Goal: Transaction & Acquisition: Purchase product/service

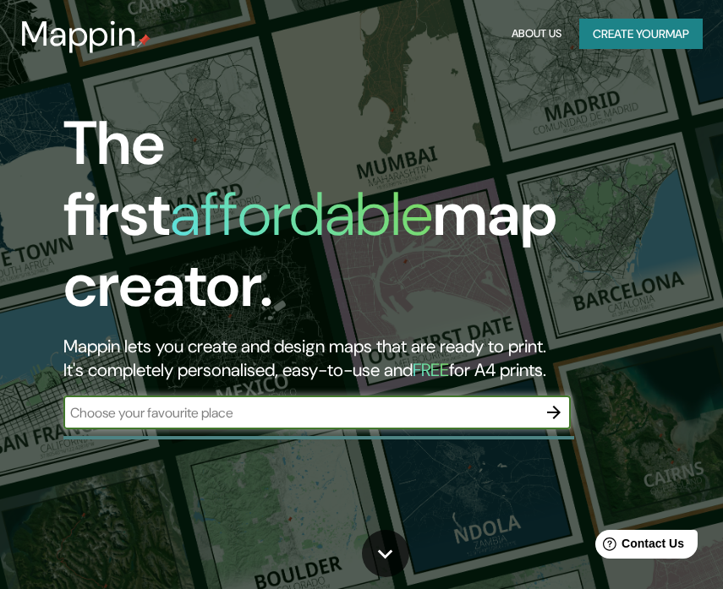
click at [179, 403] on input "text" at bounding box center [300, 412] width 474 height 19
type input "c"
type input "calle torres de Quevedo 11 Madrid"
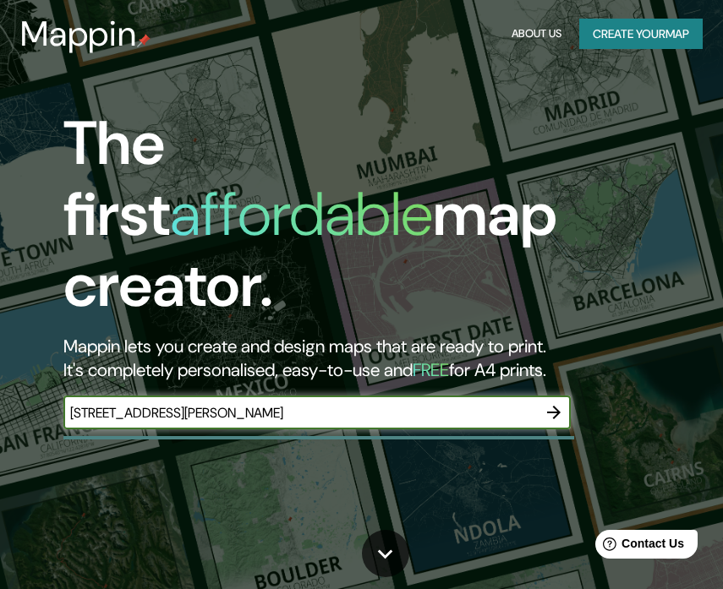
click at [539, 396] on button "button" at bounding box center [554, 413] width 34 height 34
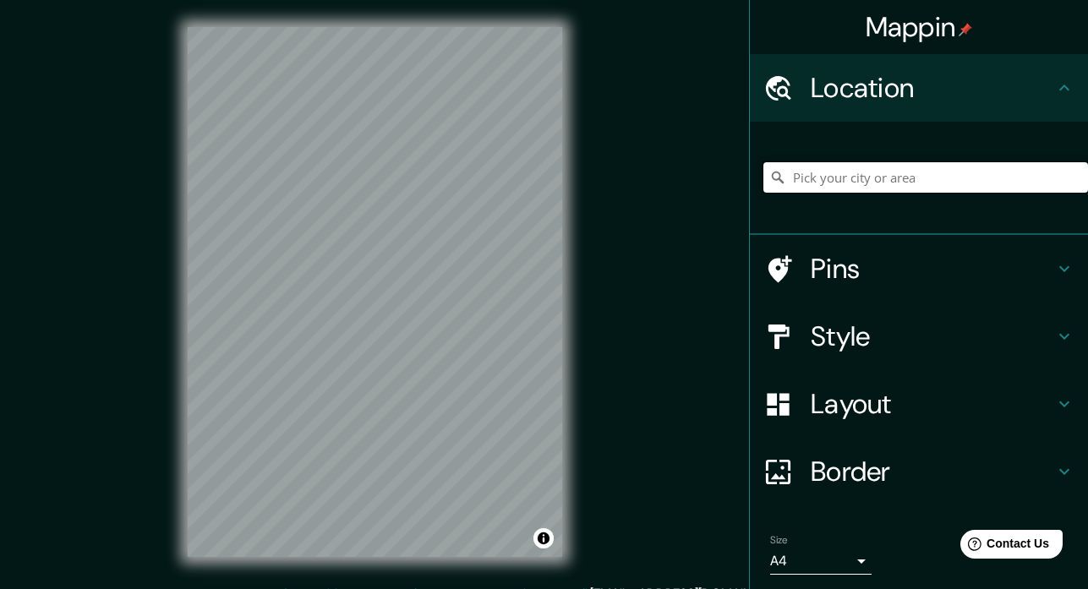
click at [831, 169] on input "Pick your city or area" at bounding box center [926, 177] width 325 height 30
click at [815, 176] on input "Madrid, Madrid, España" at bounding box center [926, 177] width 325 height 30
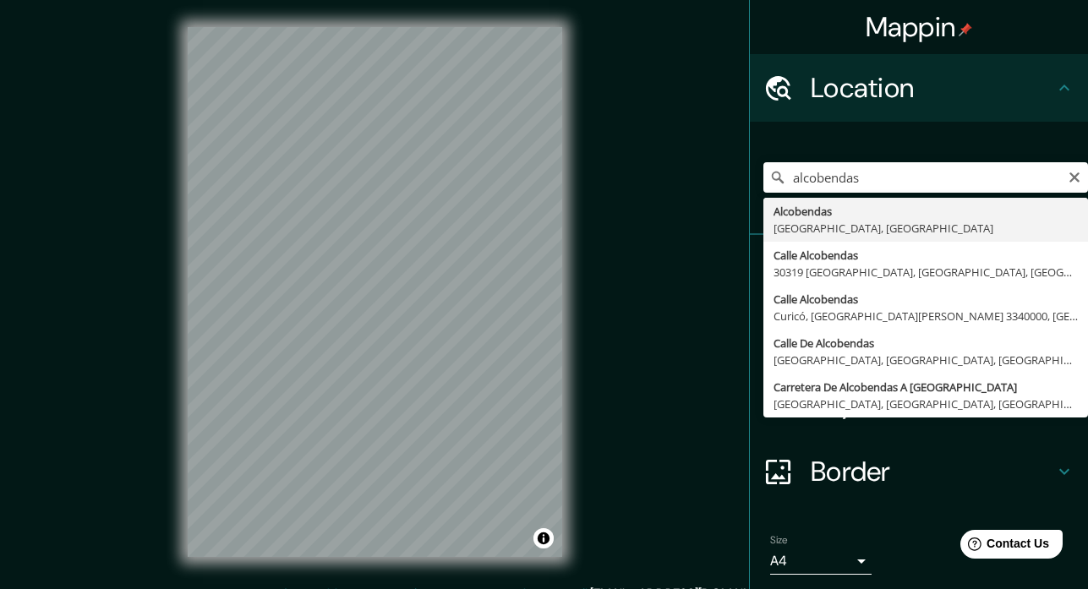
type input "Alcobendas, [GEOGRAPHIC_DATA], [GEOGRAPHIC_DATA]"
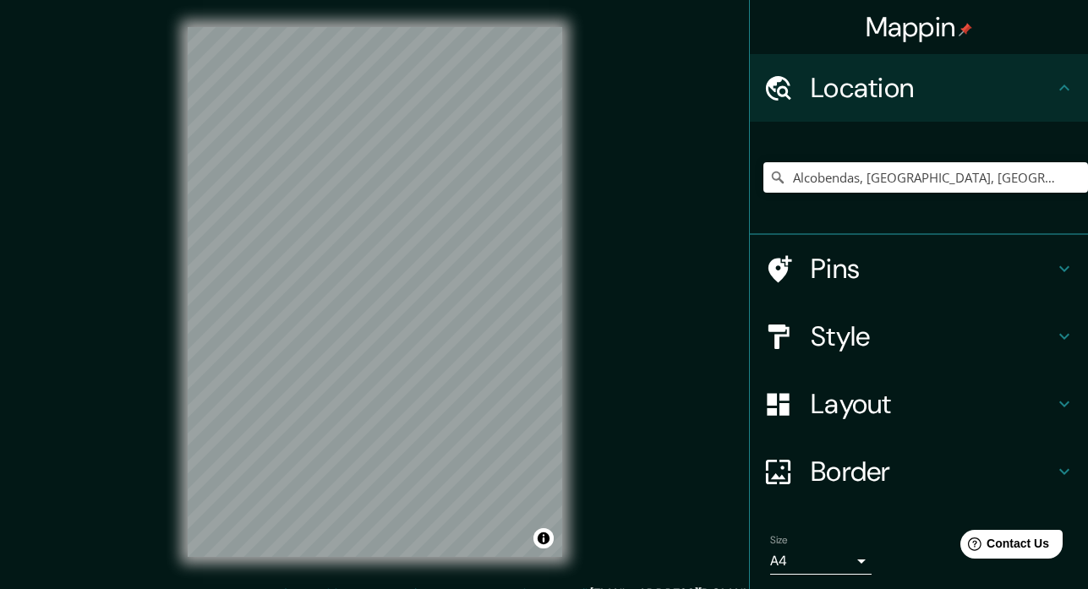
click at [842, 258] on h4 "Pins" at bounding box center [933, 269] width 244 height 34
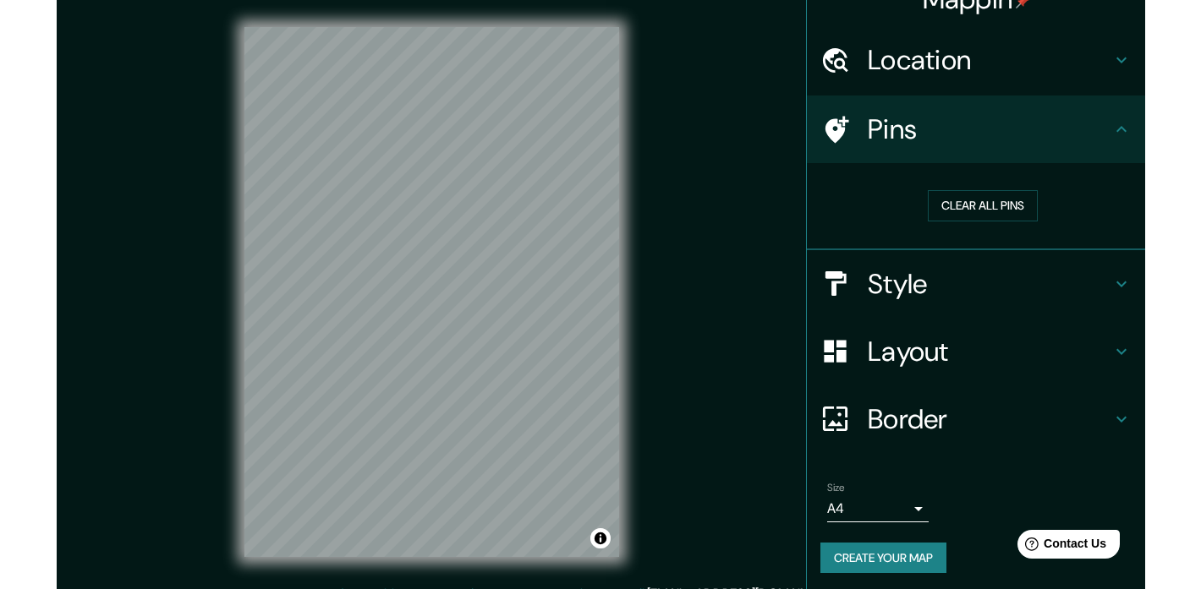
scroll to position [27, 0]
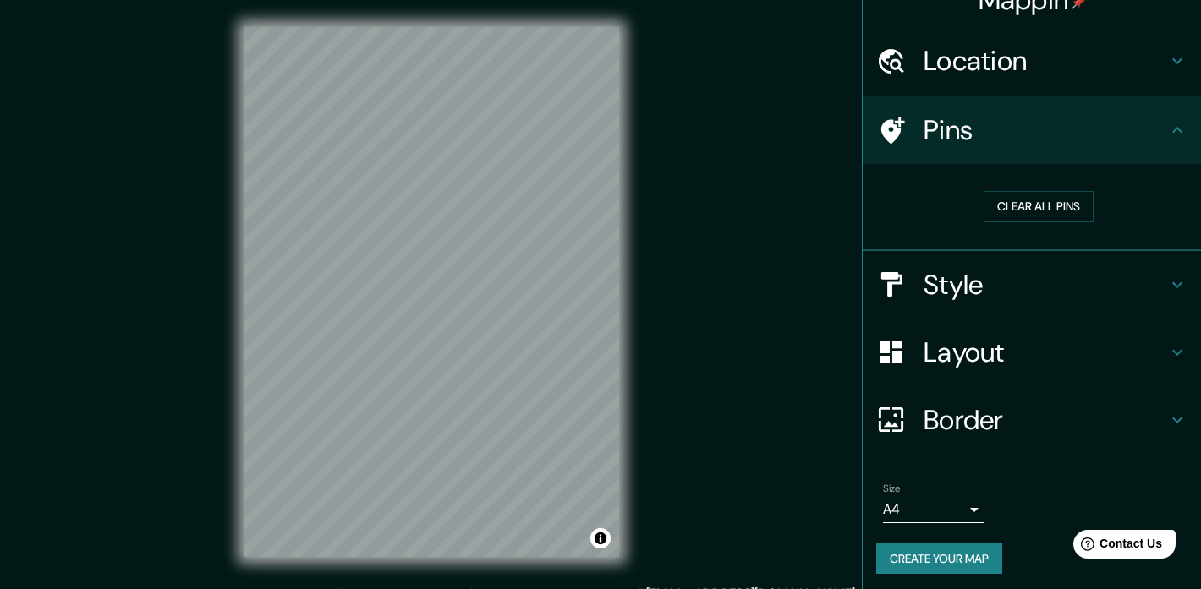
click at [940, 143] on h4 "Pins" at bounding box center [1046, 130] width 244 height 34
click at [1062, 132] on h4 "Pins" at bounding box center [1046, 130] width 244 height 34
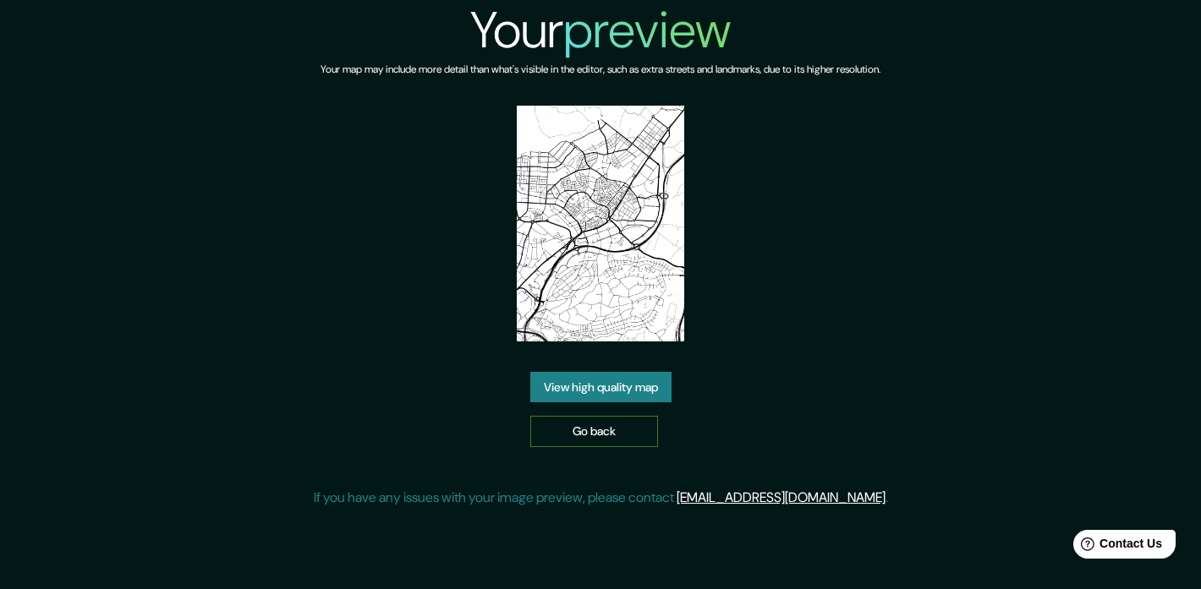
click at [585, 418] on link "Go back" at bounding box center [594, 431] width 128 height 31
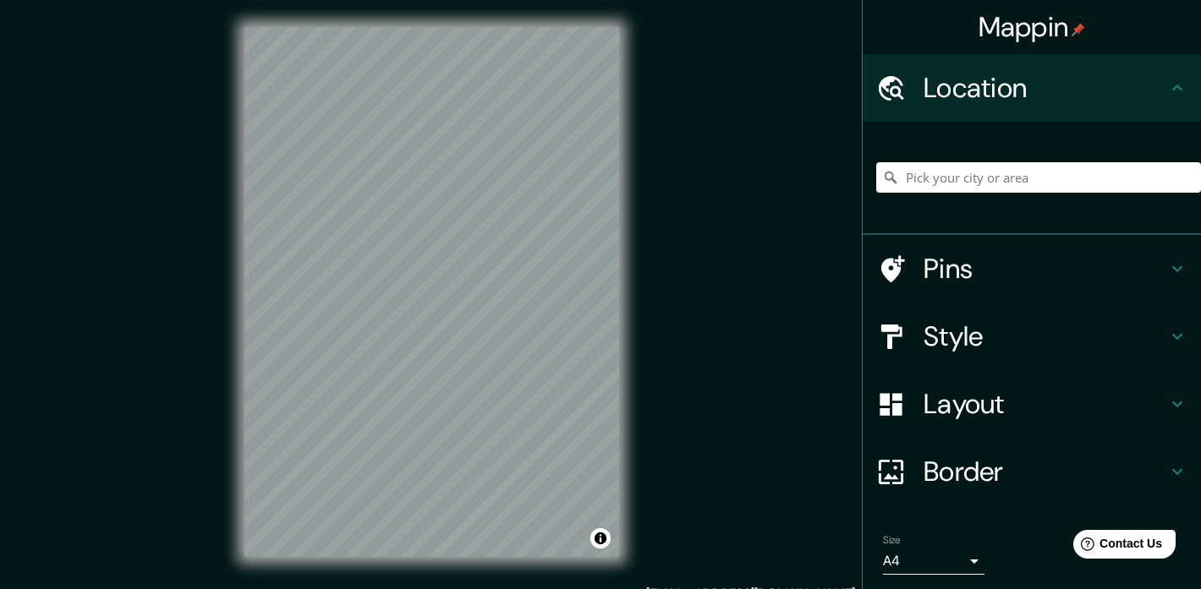
click at [966, 189] on input "Pick your city or area" at bounding box center [1038, 177] width 325 height 30
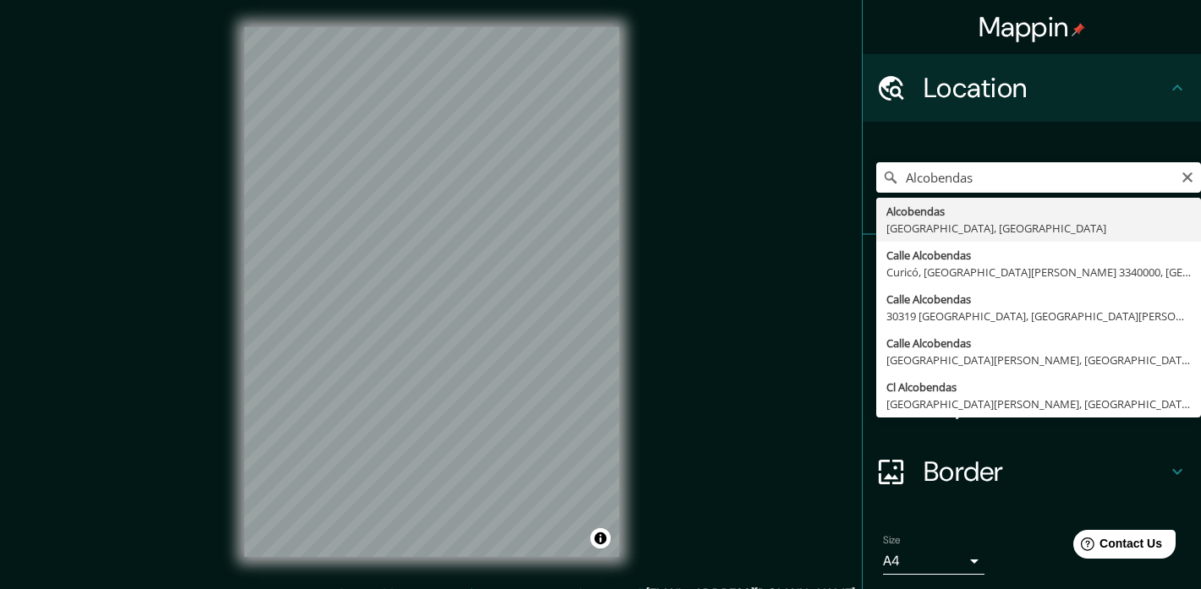
type input "Alcobendas, [GEOGRAPHIC_DATA], [GEOGRAPHIC_DATA]"
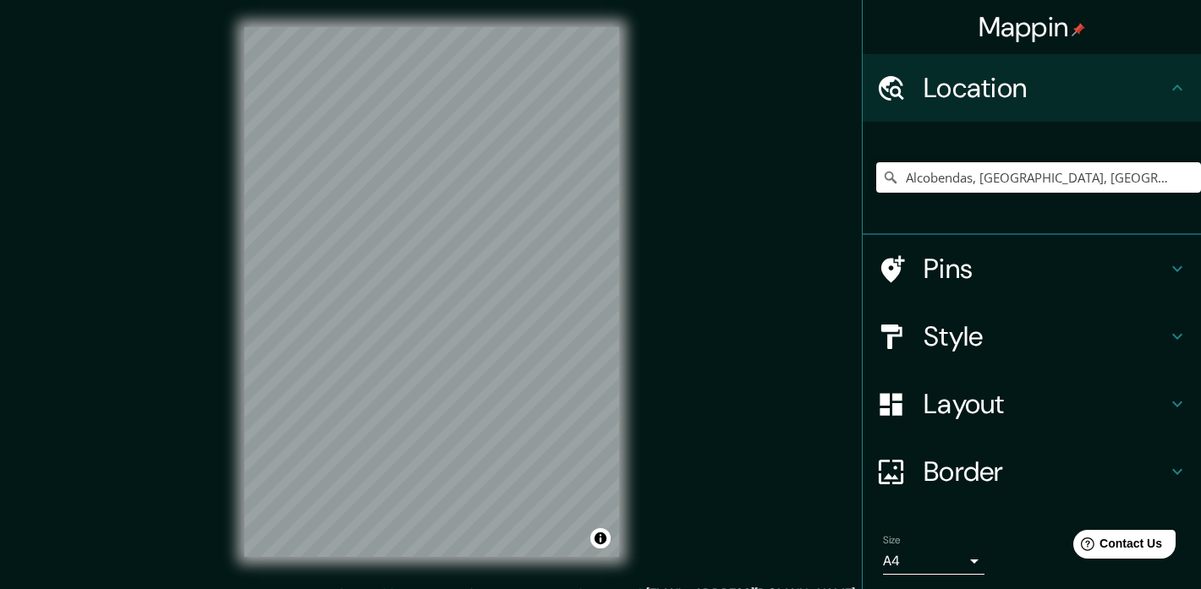
click at [909, 266] on div at bounding box center [899, 270] width 47 height 30
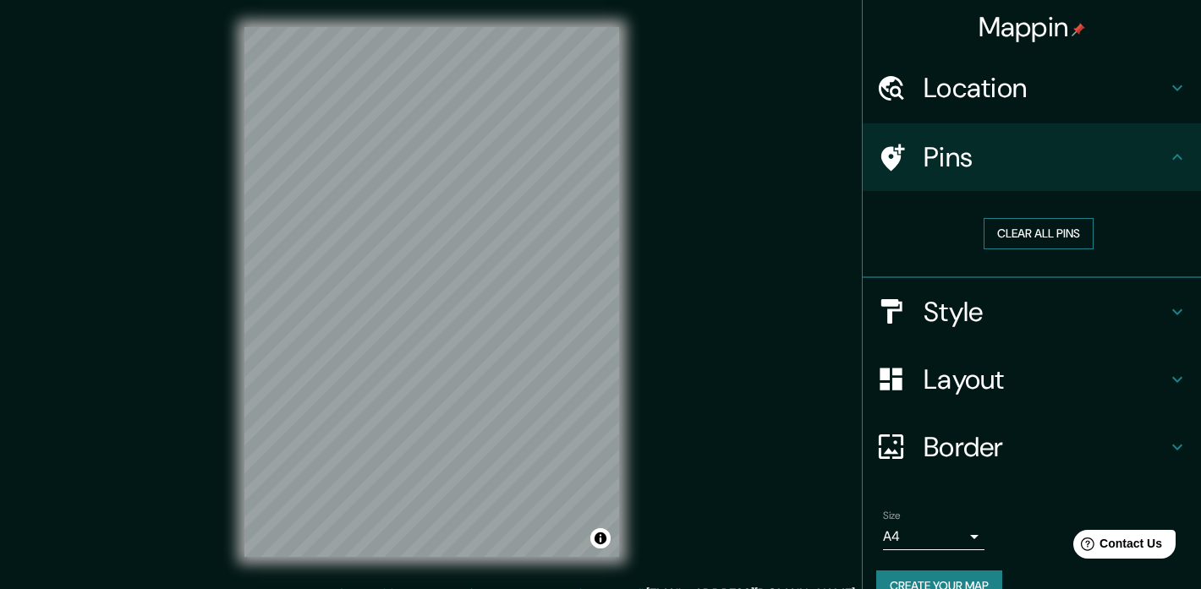
click at [1052, 228] on button "Clear all pins" at bounding box center [1039, 233] width 110 height 31
click at [1018, 228] on button "Clear all pins" at bounding box center [1039, 233] width 110 height 31
click at [1090, 171] on h4 "Pins" at bounding box center [1046, 157] width 244 height 34
click at [1105, 180] on div "Pins" at bounding box center [1032, 157] width 338 height 68
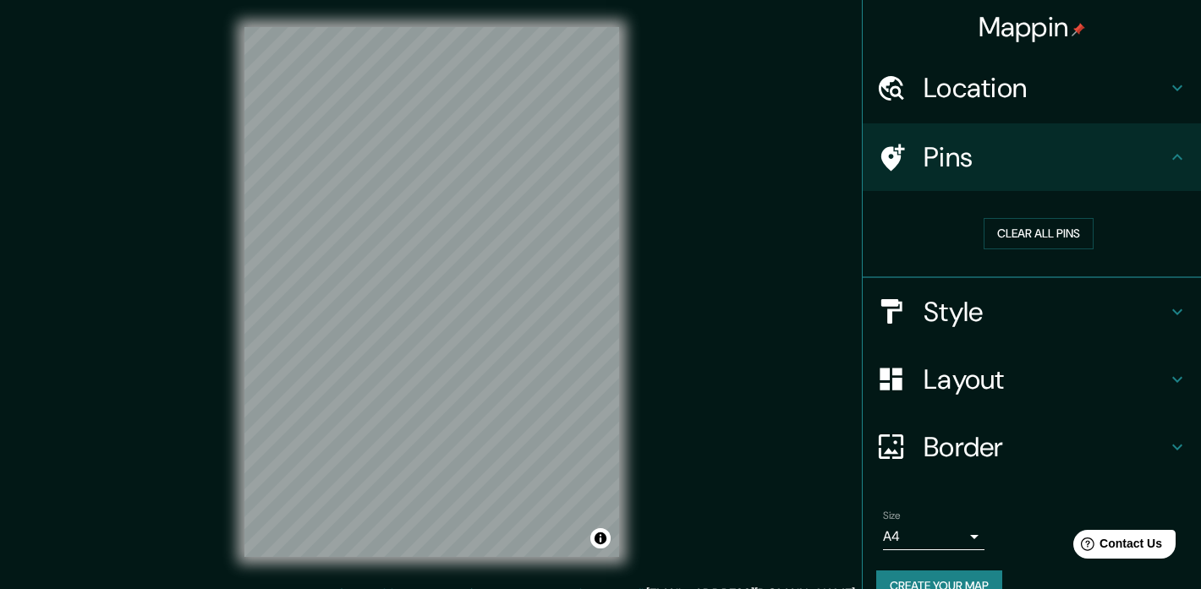
click at [951, 320] on h4 "Style" at bounding box center [1046, 312] width 244 height 34
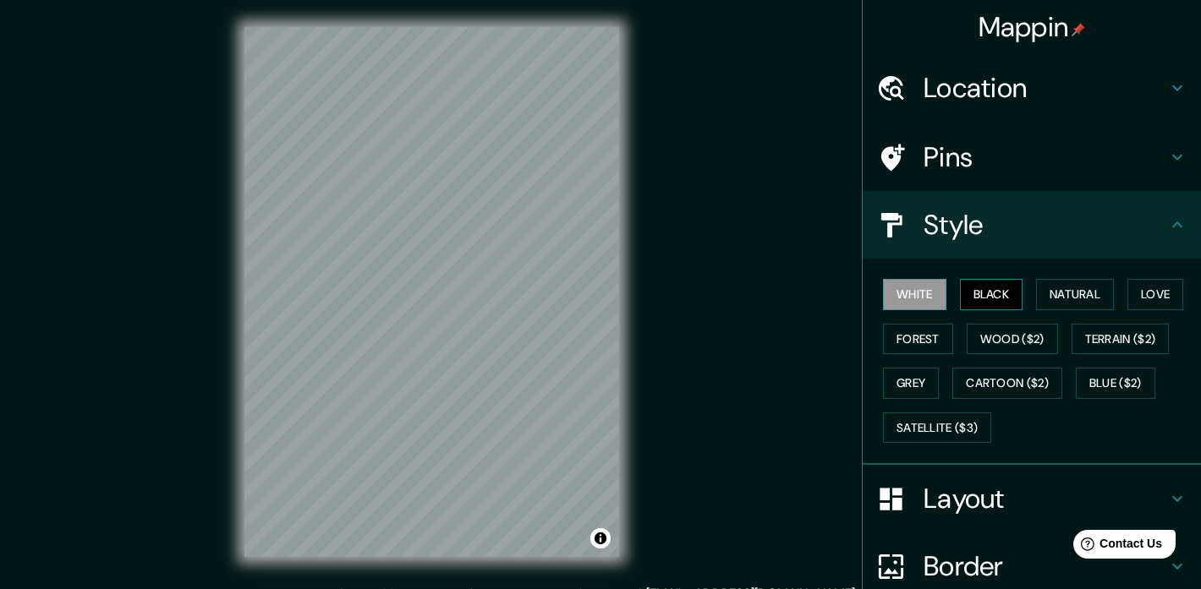
click at [1001, 300] on button "Black" at bounding box center [991, 294] width 63 height 31
click at [940, 288] on button "White" at bounding box center [914, 294] width 63 height 31
click at [1080, 299] on button "Natural" at bounding box center [1075, 294] width 78 height 31
click at [924, 364] on div "White Black Natural Love Forest Wood ($2) Terrain ($2) Grey Cartoon ($2) Blue (…" at bounding box center [1038, 361] width 325 height 178
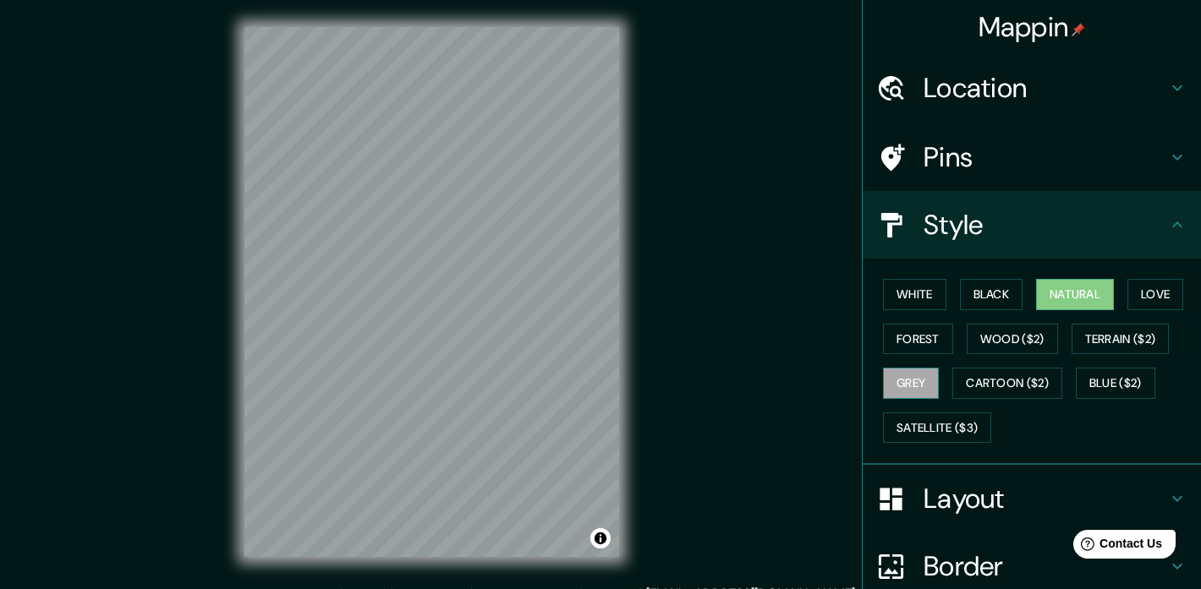
click at [923, 379] on button "Grey" at bounding box center [911, 383] width 56 height 31
click at [939, 298] on button "White" at bounding box center [914, 294] width 63 height 31
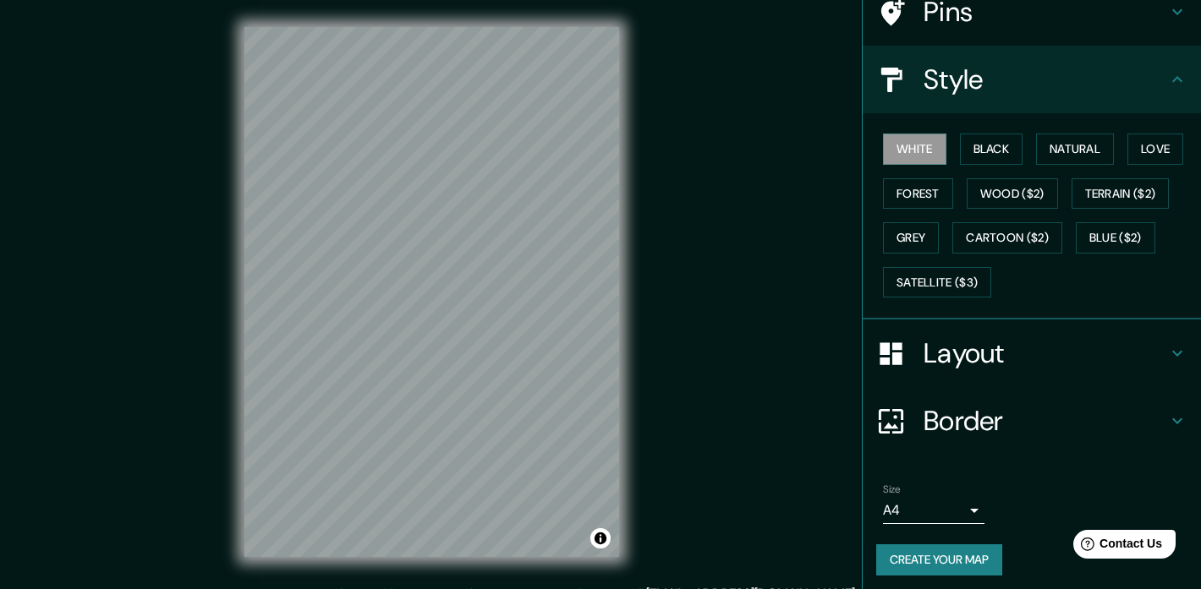
click at [968, 354] on h4 "Layout" at bounding box center [1046, 354] width 244 height 34
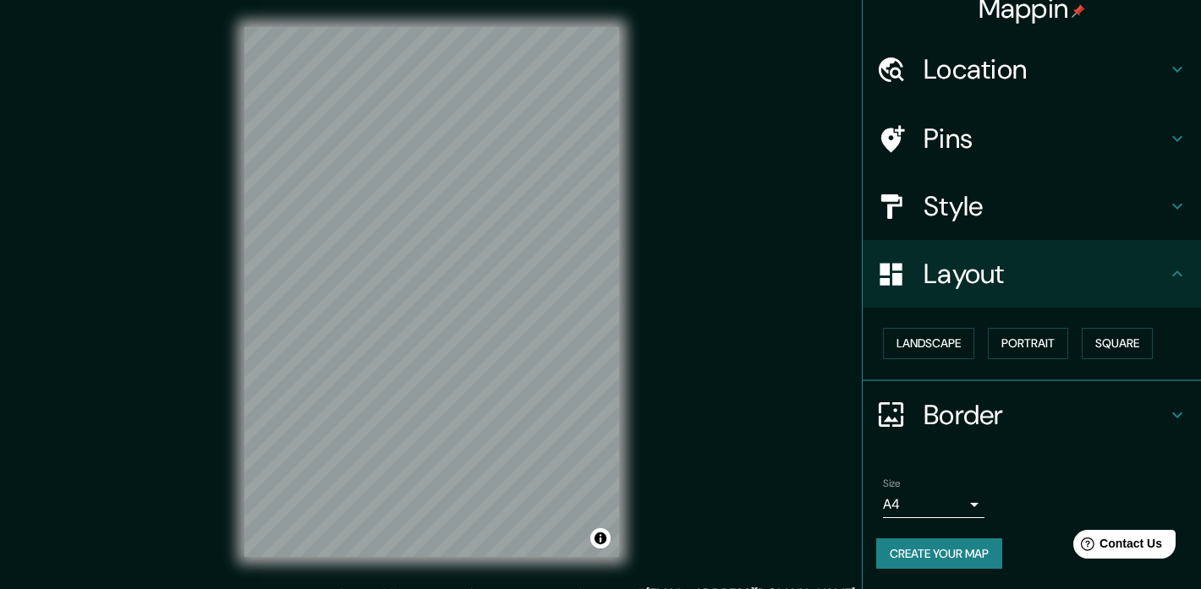
scroll to position [14, 0]
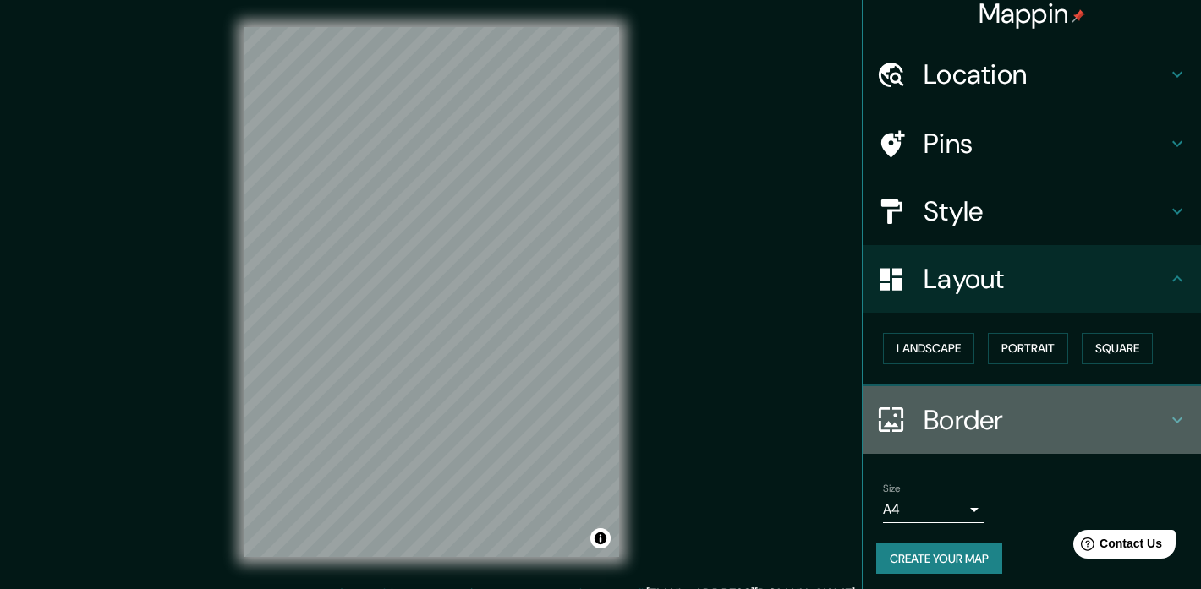
click at [941, 425] on h4 "Border" at bounding box center [1046, 420] width 244 height 34
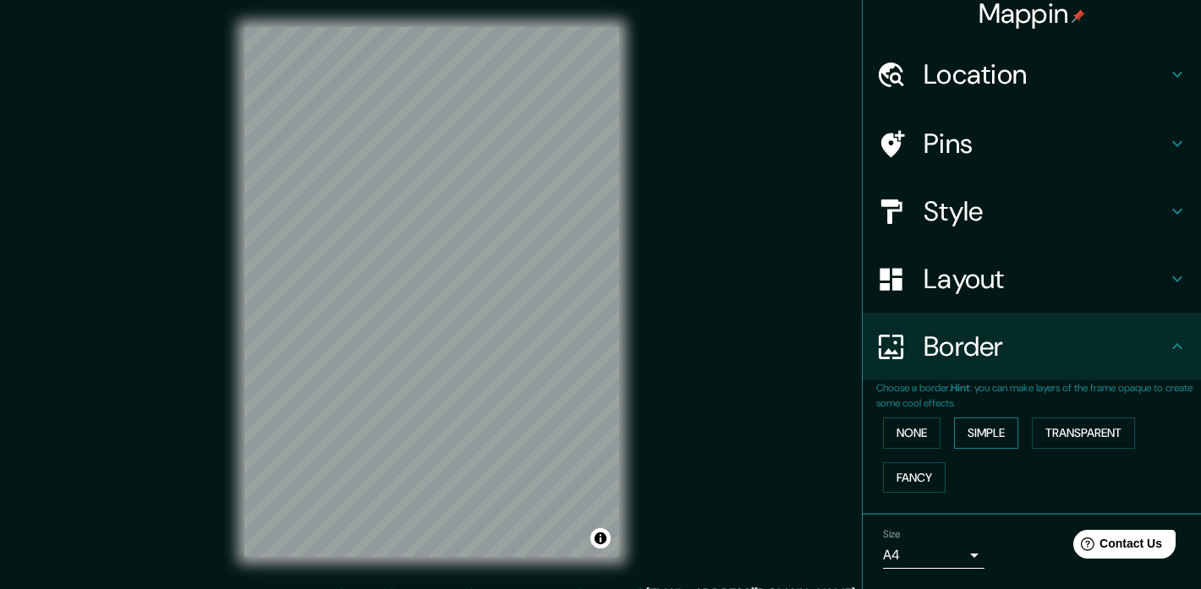
click at [981, 433] on button "Simple" at bounding box center [986, 433] width 64 height 31
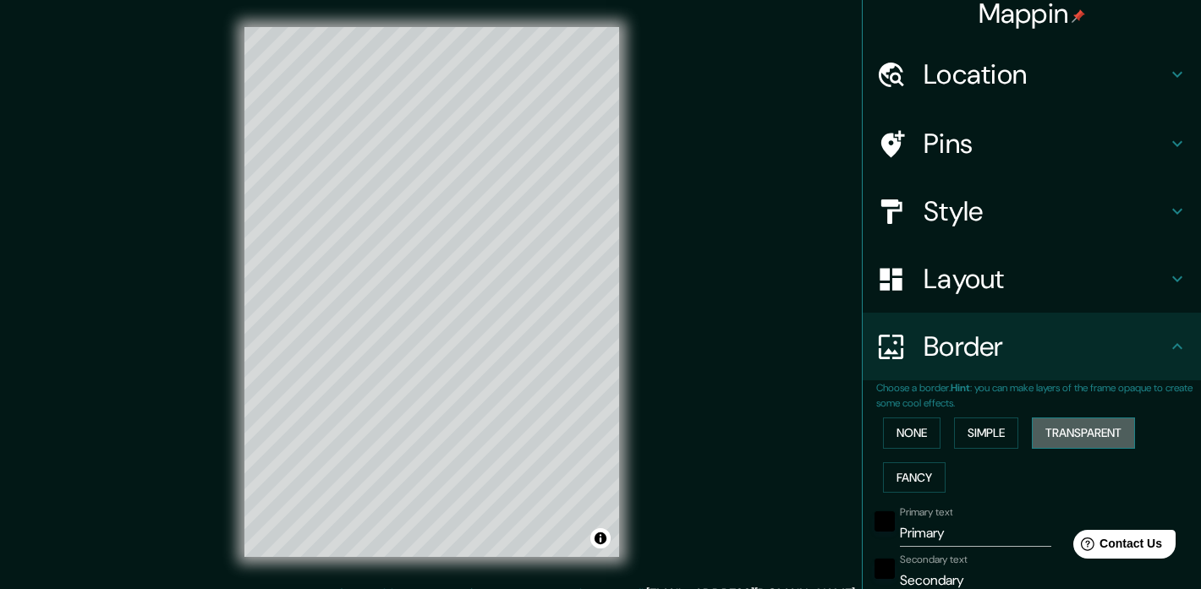
click at [1086, 437] on button "Transparent" at bounding box center [1083, 433] width 103 height 31
click at [927, 466] on button "Fancy" at bounding box center [914, 478] width 63 height 31
click at [1001, 430] on button "Simple" at bounding box center [986, 433] width 64 height 31
click at [1059, 431] on button "Transparent" at bounding box center [1083, 433] width 103 height 31
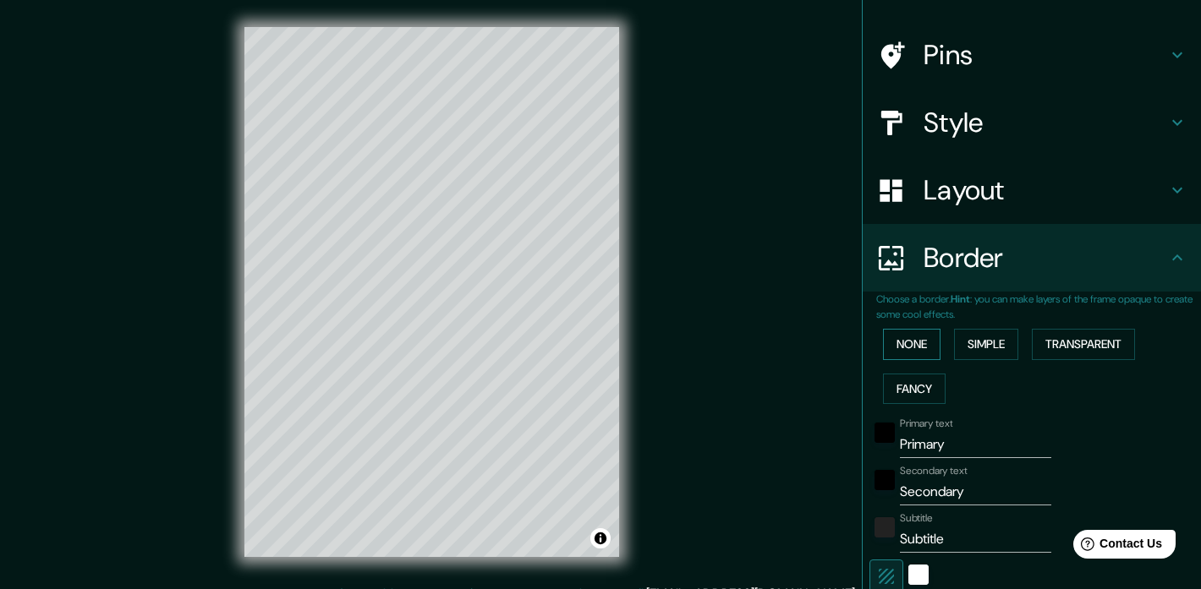
scroll to position [107, 0]
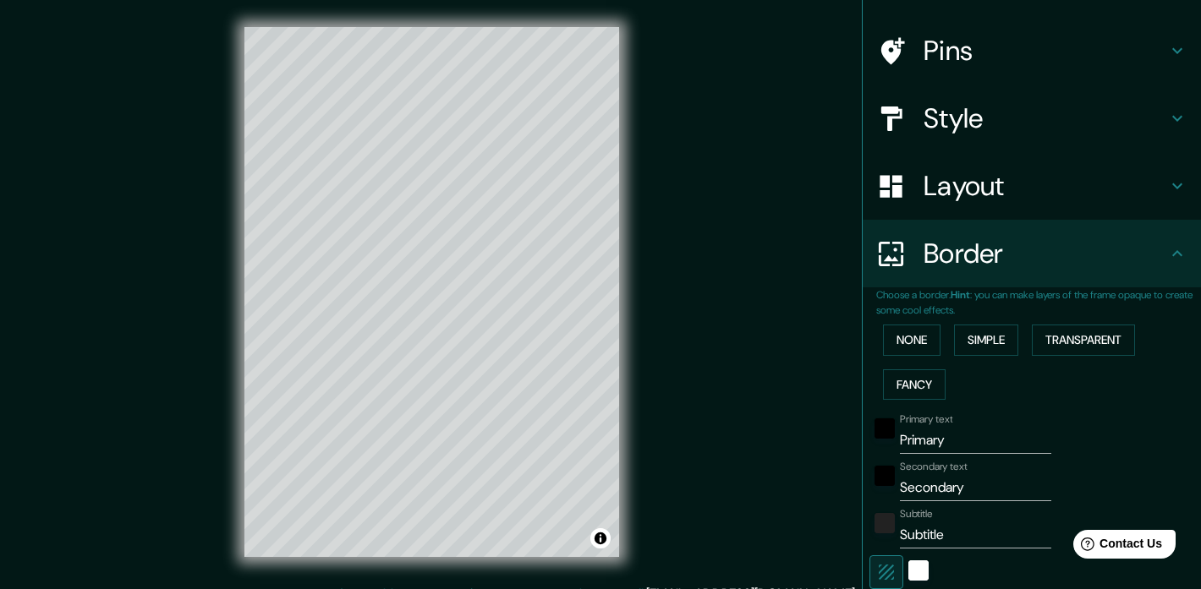
click at [918, 431] on input "Primary" at bounding box center [975, 440] width 151 height 27
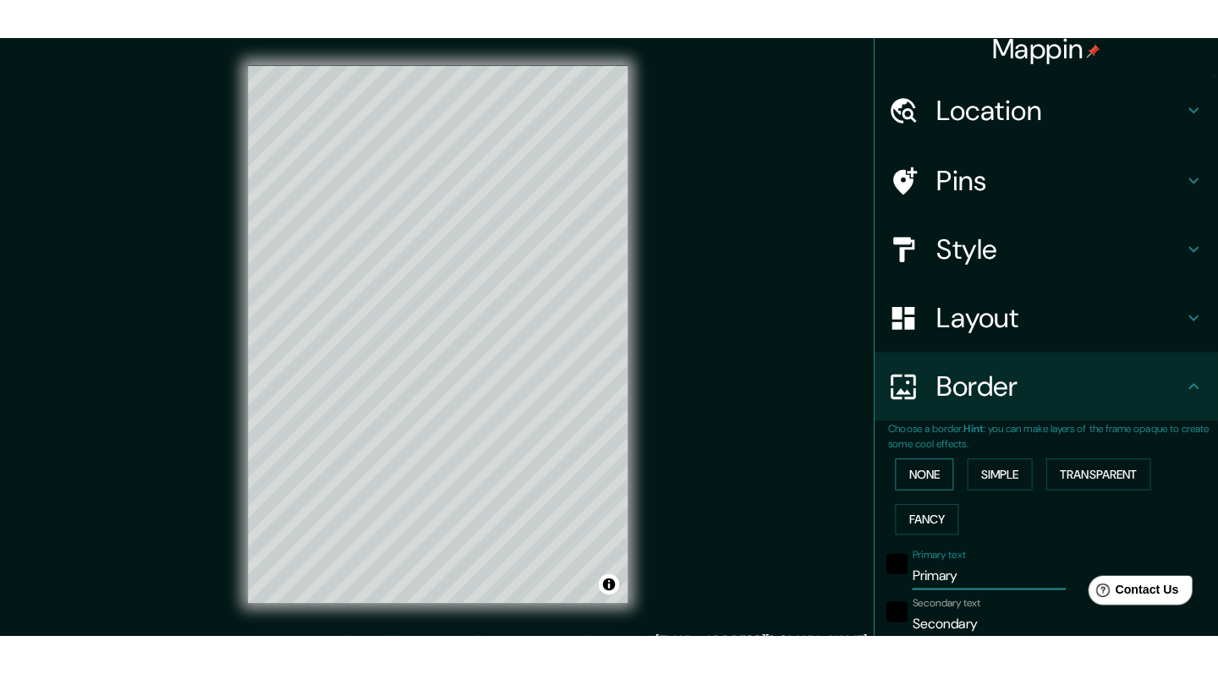
scroll to position [15, 0]
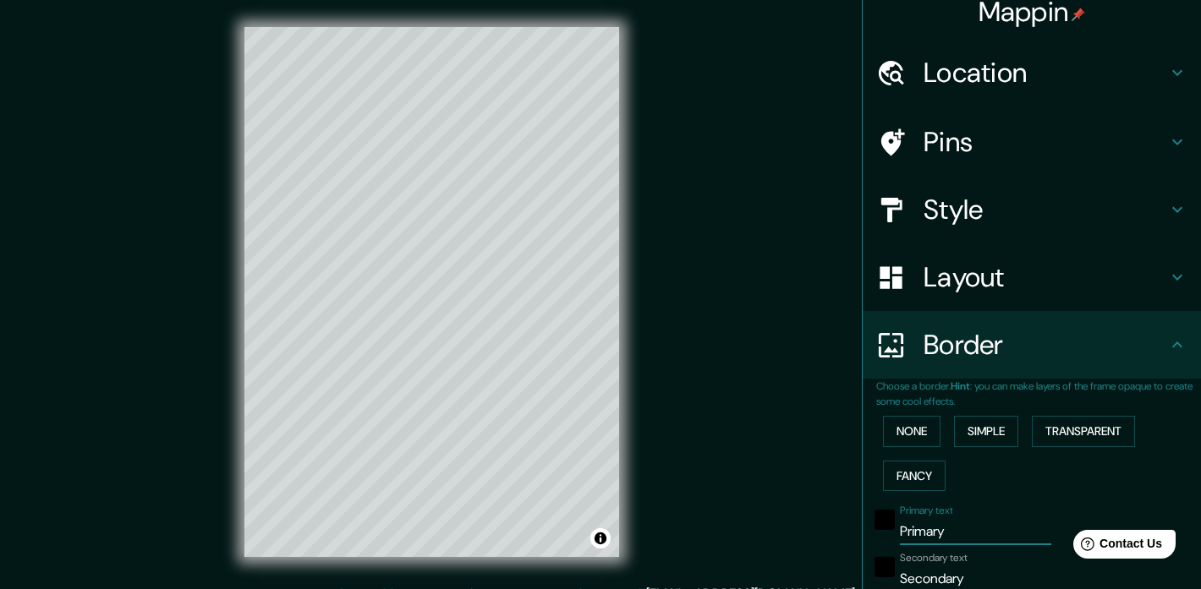
click at [976, 196] on h4 "Style" at bounding box center [1046, 210] width 244 height 34
type input "213"
type input "35"
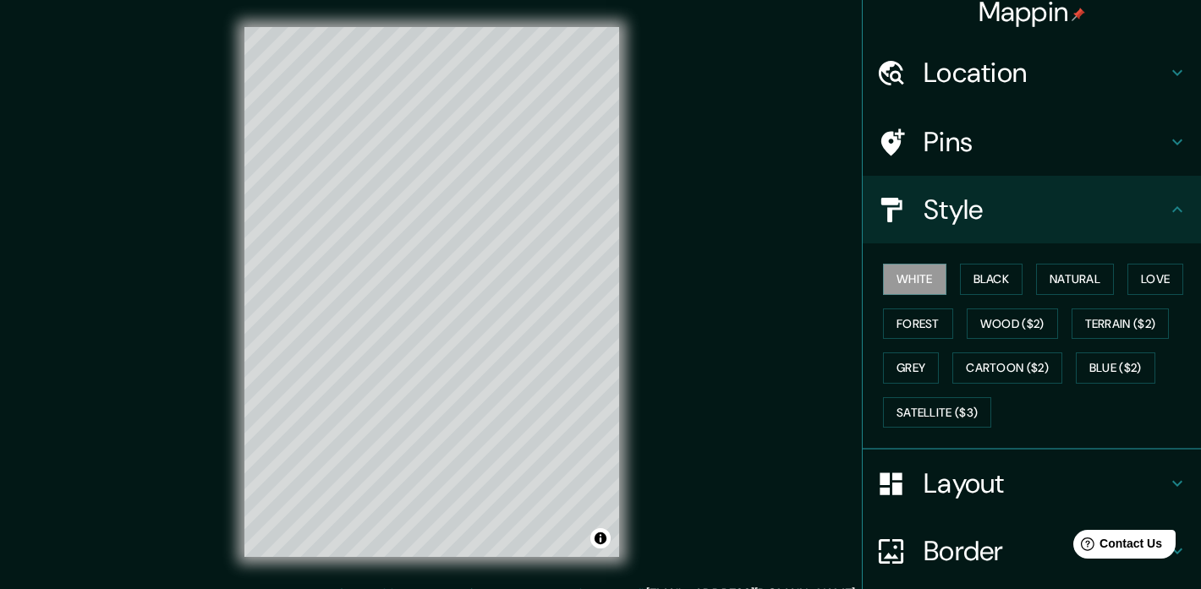
click at [970, 162] on div "Pins" at bounding box center [1032, 142] width 338 height 68
type input "213"
type input "35"
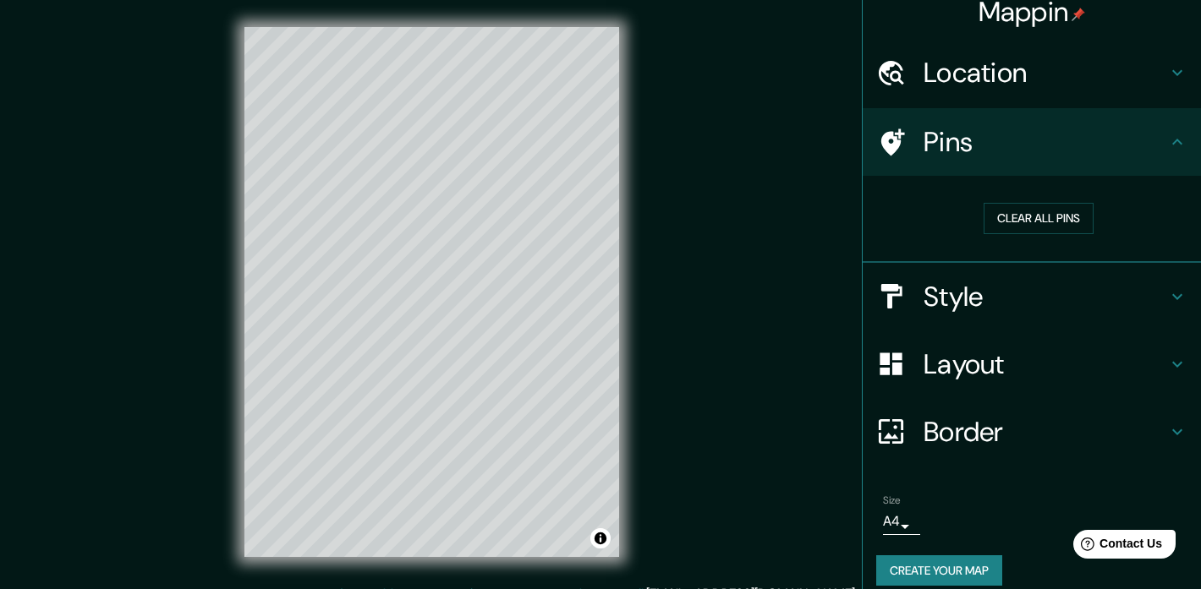
click at [979, 184] on div "Clear all pins" at bounding box center [1032, 219] width 338 height 87
click at [463, 333] on div at bounding box center [470, 327] width 14 height 14
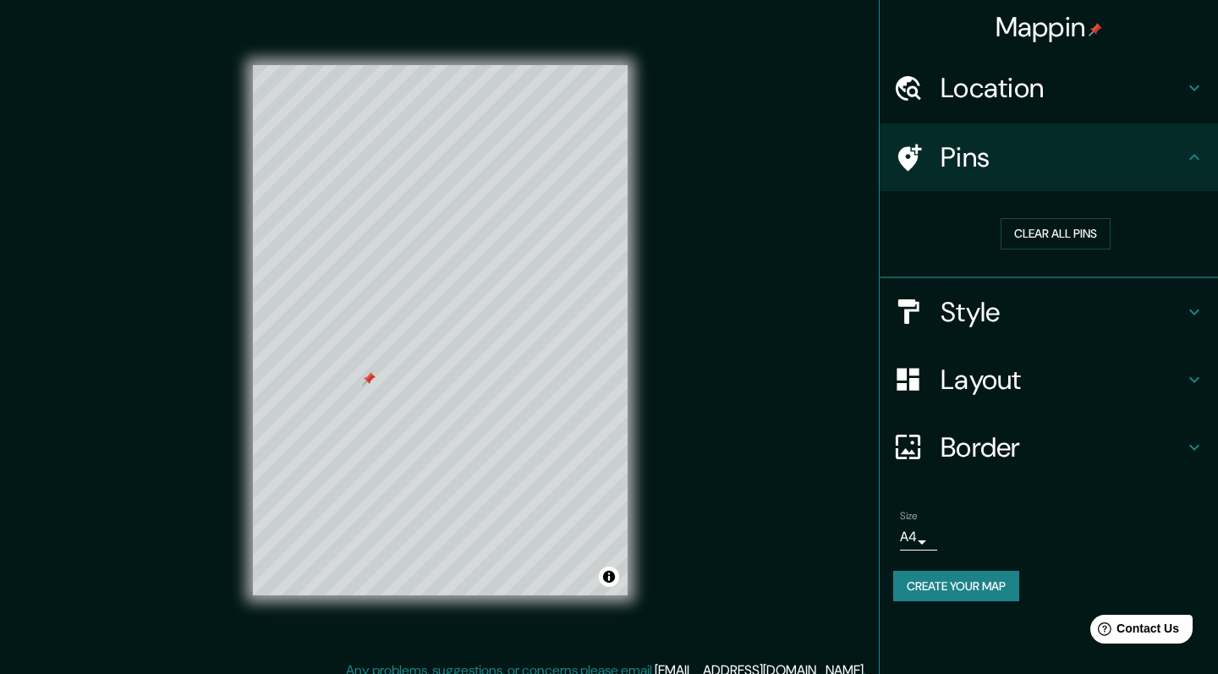
scroll to position [0, 0]
click at [975, 91] on h4 "Location" at bounding box center [1062, 88] width 244 height 34
type input "213"
type input "35"
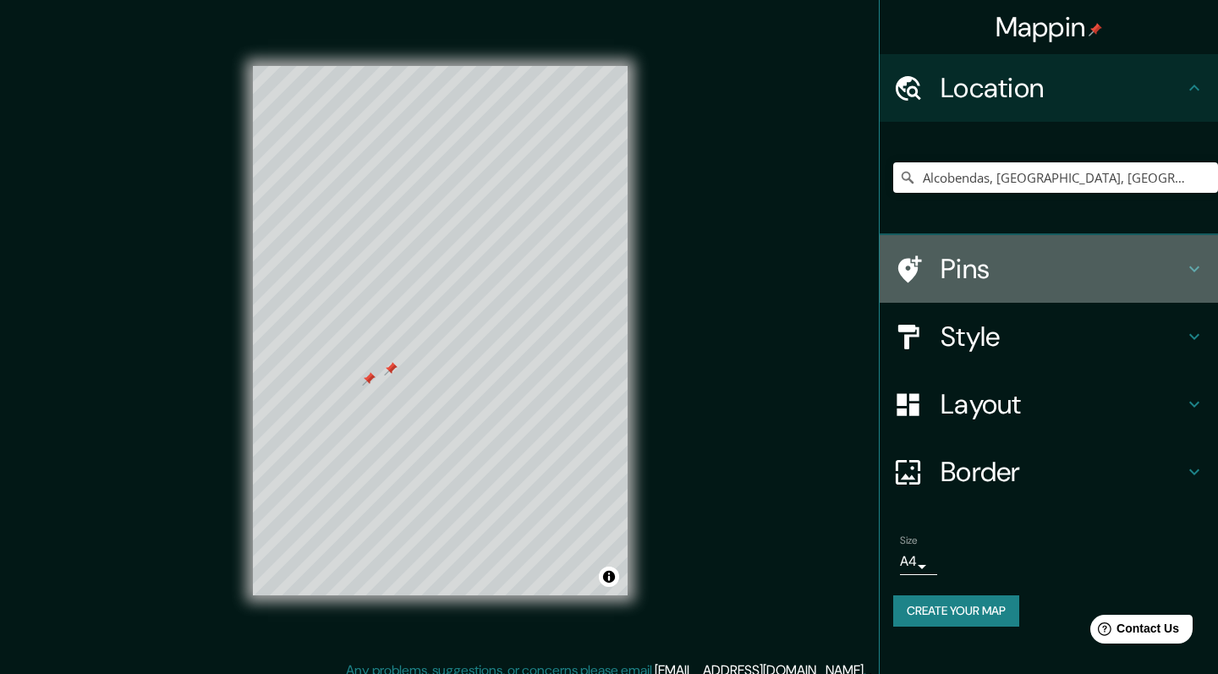
click at [959, 263] on h4 "Pins" at bounding box center [1062, 269] width 244 height 34
type input "213"
type input "35"
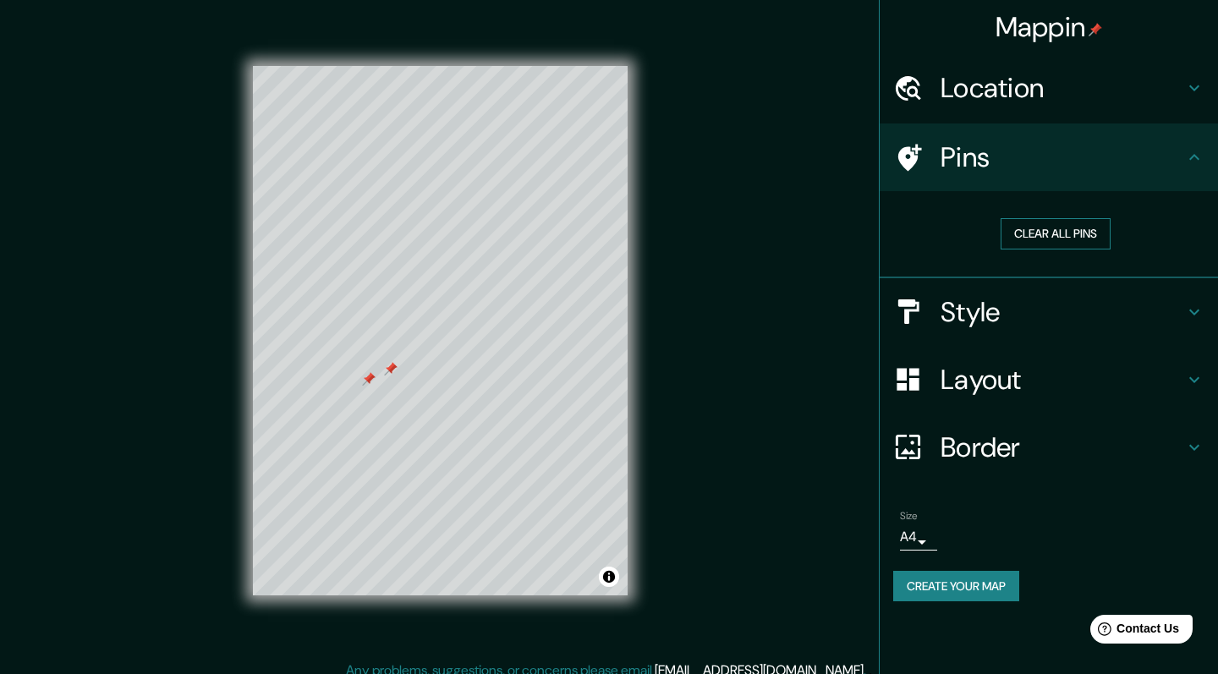
click at [1034, 239] on button "Clear all pins" at bounding box center [1056, 233] width 110 height 31
click at [1047, 70] on div "Location" at bounding box center [1049, 88] width 338 height 68
type input "213"
type input "35"
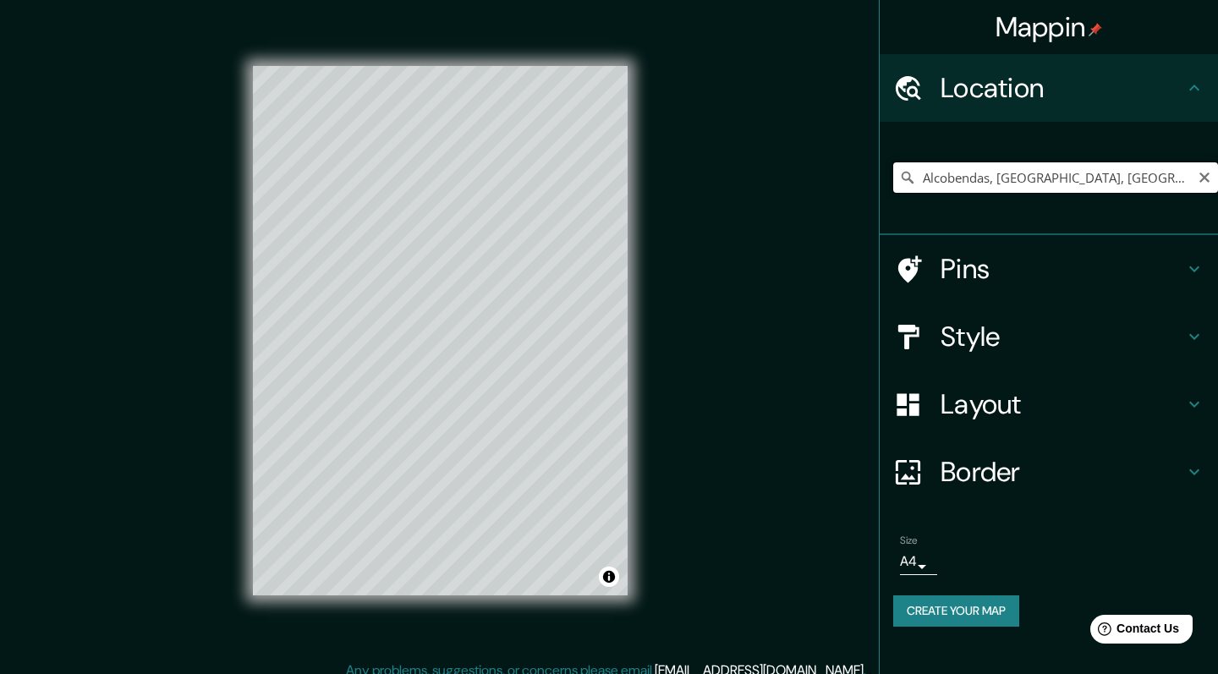
click at [962, 167] on input "Alcobendas, [GEOGRAPHIC_DATA], [GEOGRAPHIC_DATA]" at bounding box center [1055, 177] width 325 height 30
type input "C"
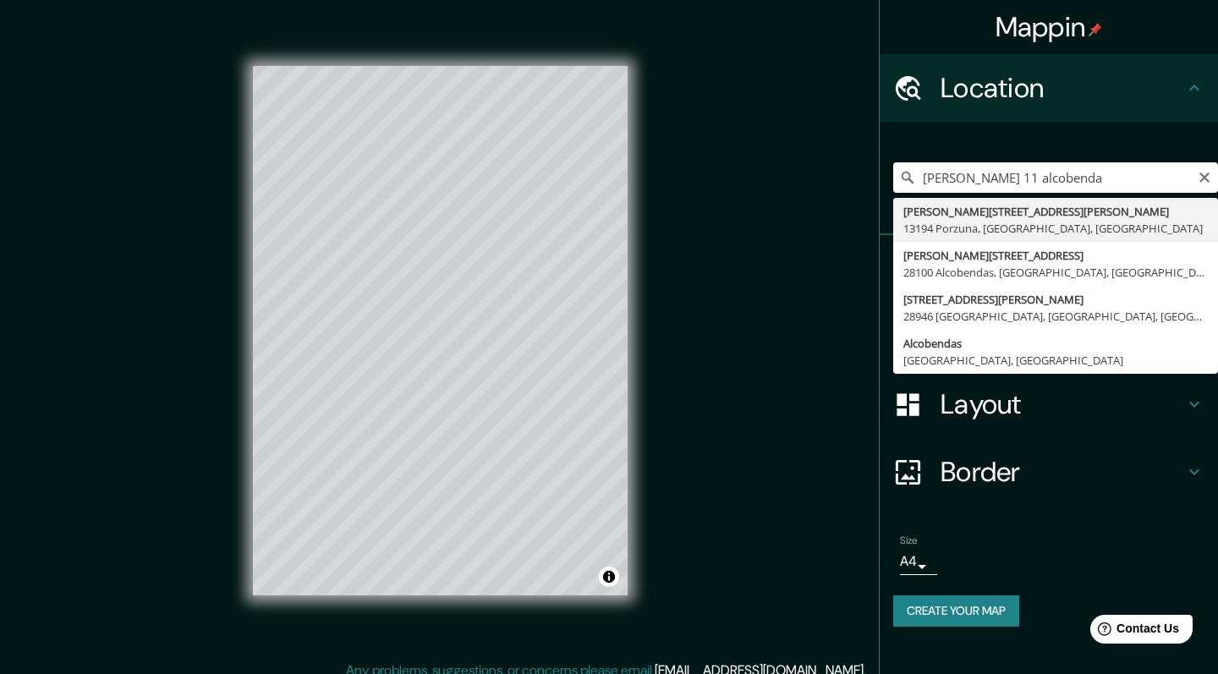
type input "[PERSON_NAME] 11 alcobendas"
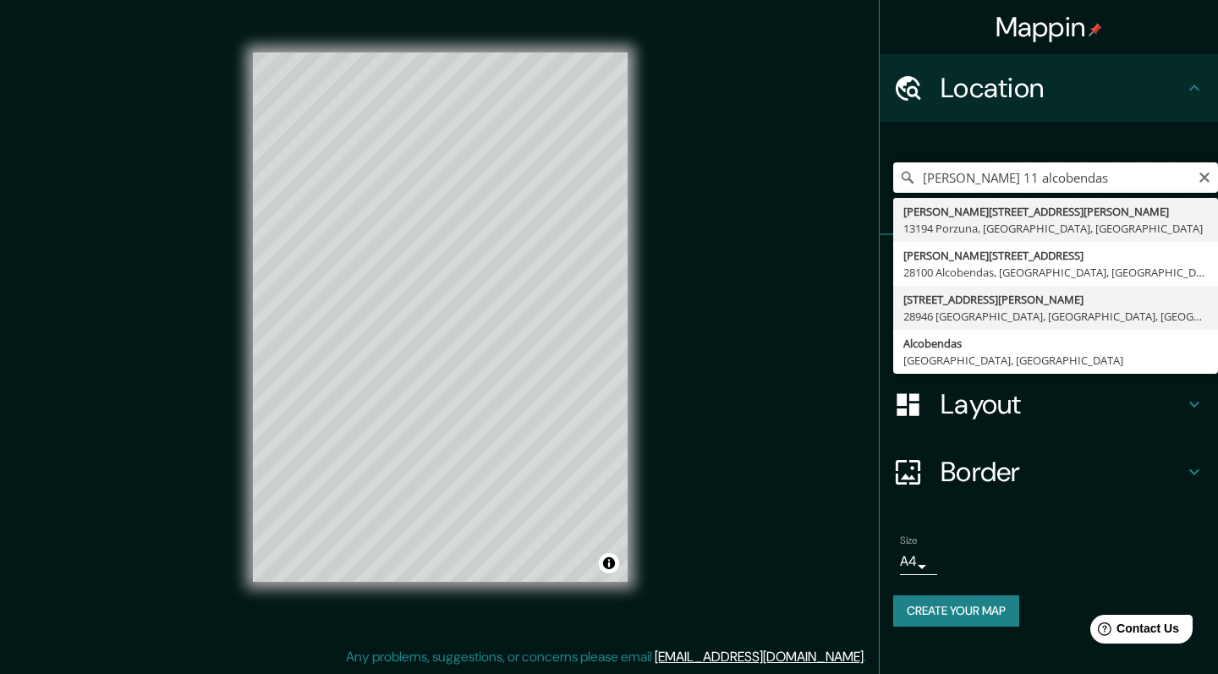
scroll to position [14, 0]
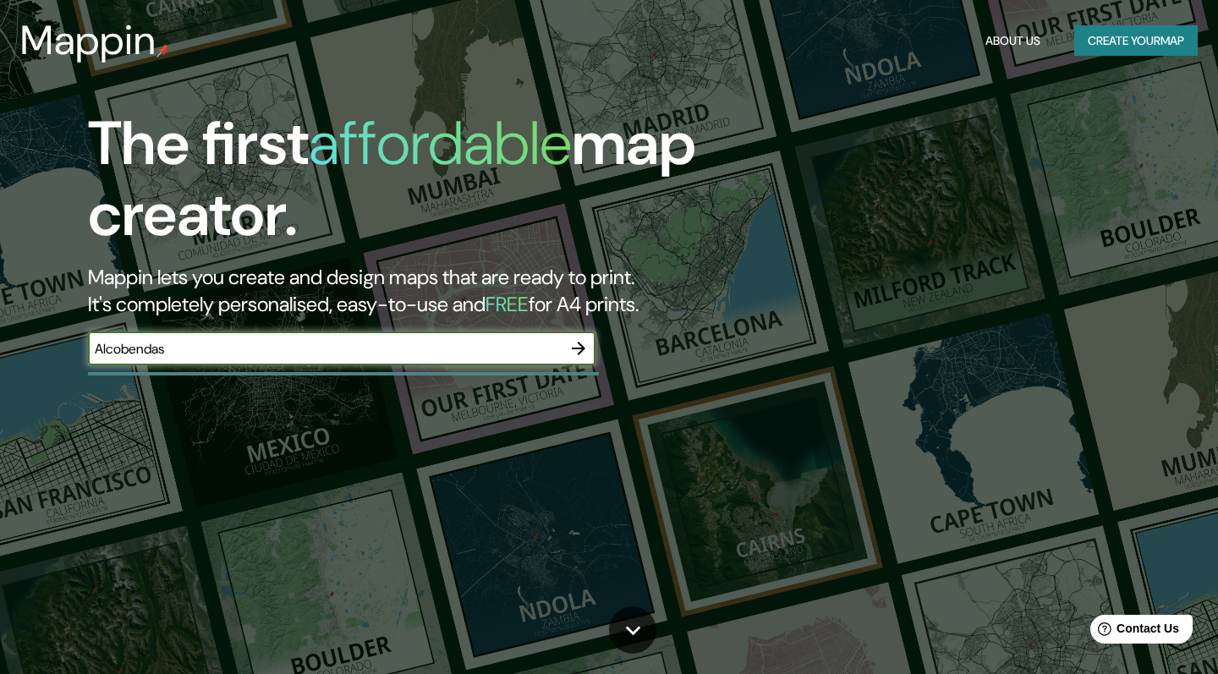
type input "Alcobendas"
click at [575, 344] on icon "button" at bounding box center [578, 348] width 20 height 20
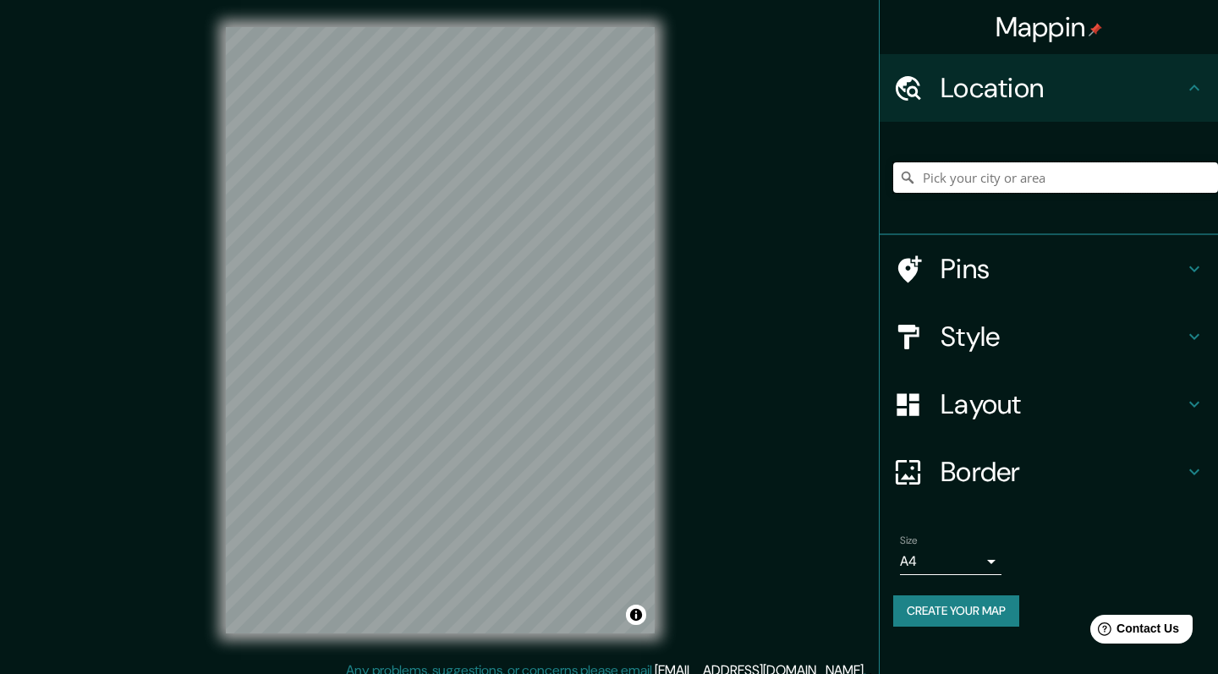
click at [986, 184] on input "Pick your city or area" at bounding box center [1055, 177] width 325 height 30
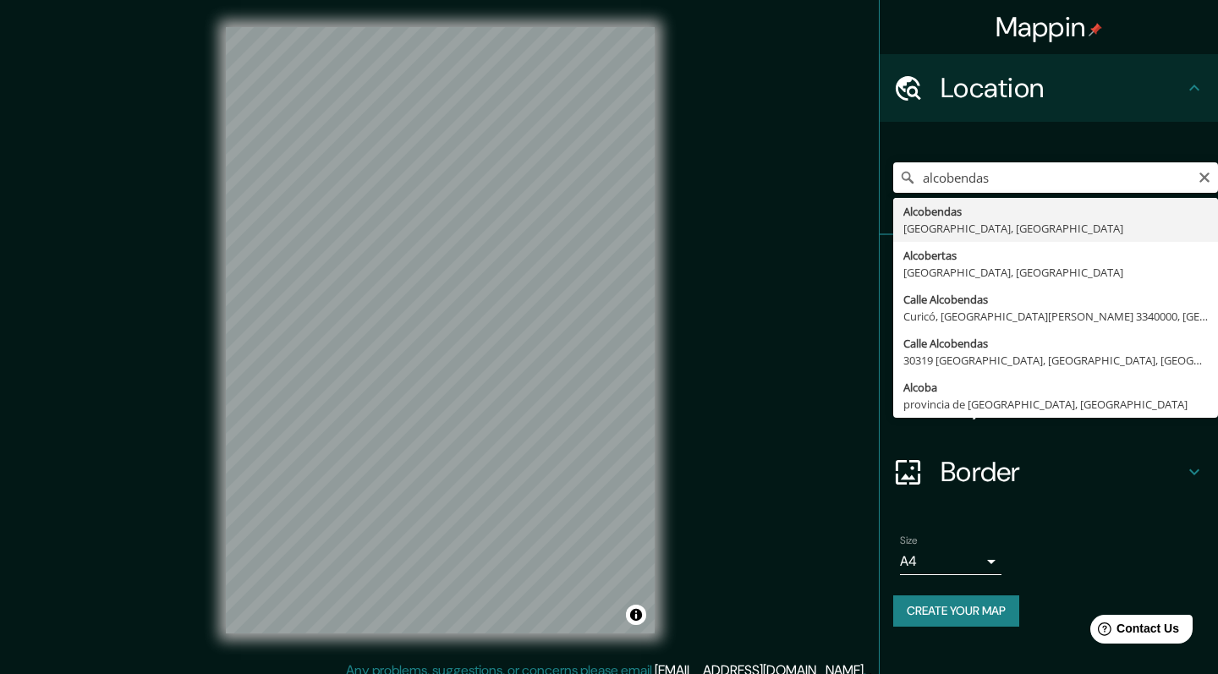
type input "Alcobendas, [GEOGRAPHIC_DATA], [GEOGRAPHIC_DATA]"
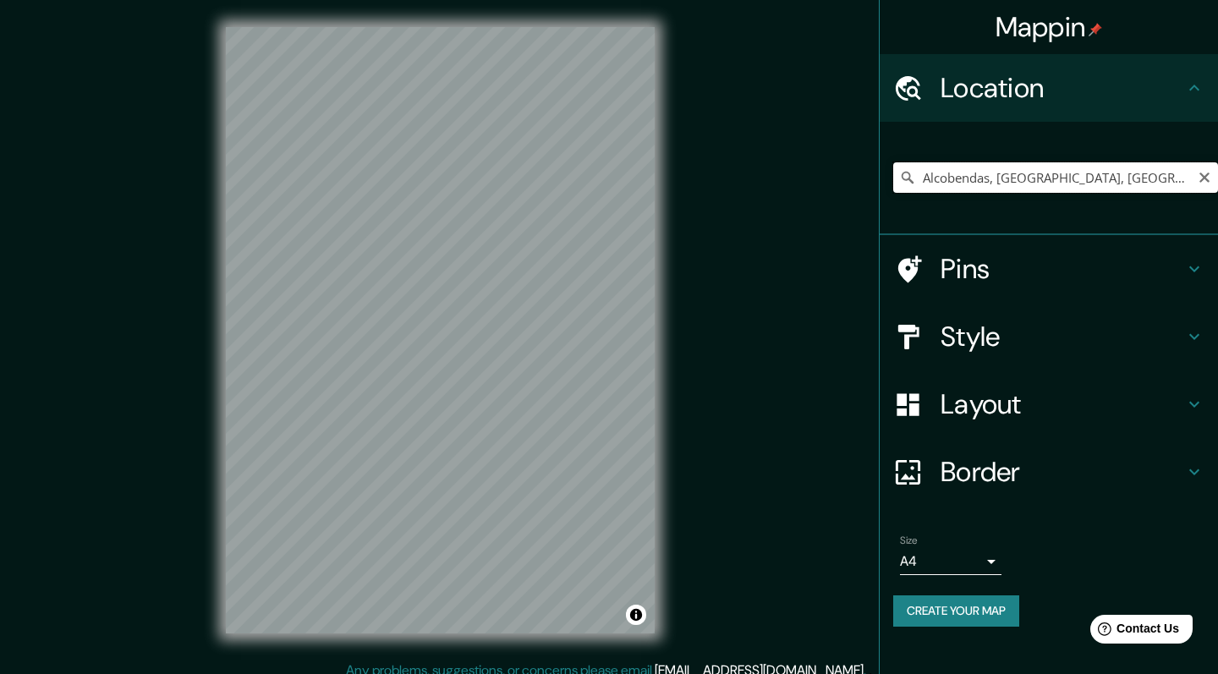
click at [976, 179] on input "Alcobendas, [GEOGRAPHIC_DATA], [GEOGRAPHIC_DATA]" at bounding box center [1055, 177] width 325 height 30
